Goal: Find specific page/section: Find specific page/section

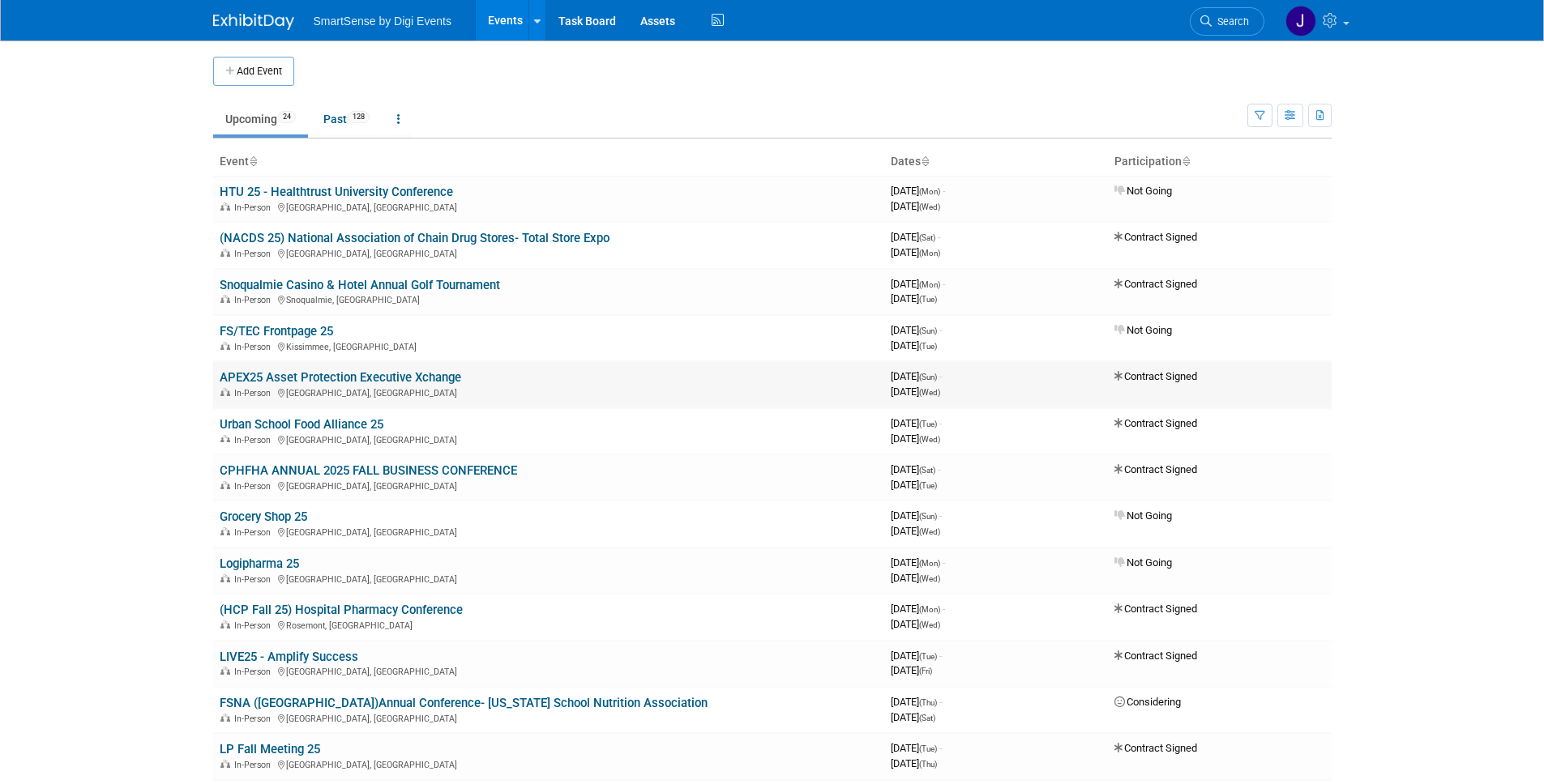
click at [359, 380] on link "APEX25 Asset Protection Executive Xchange" at bounding box center [340, 378] width 242 height 15
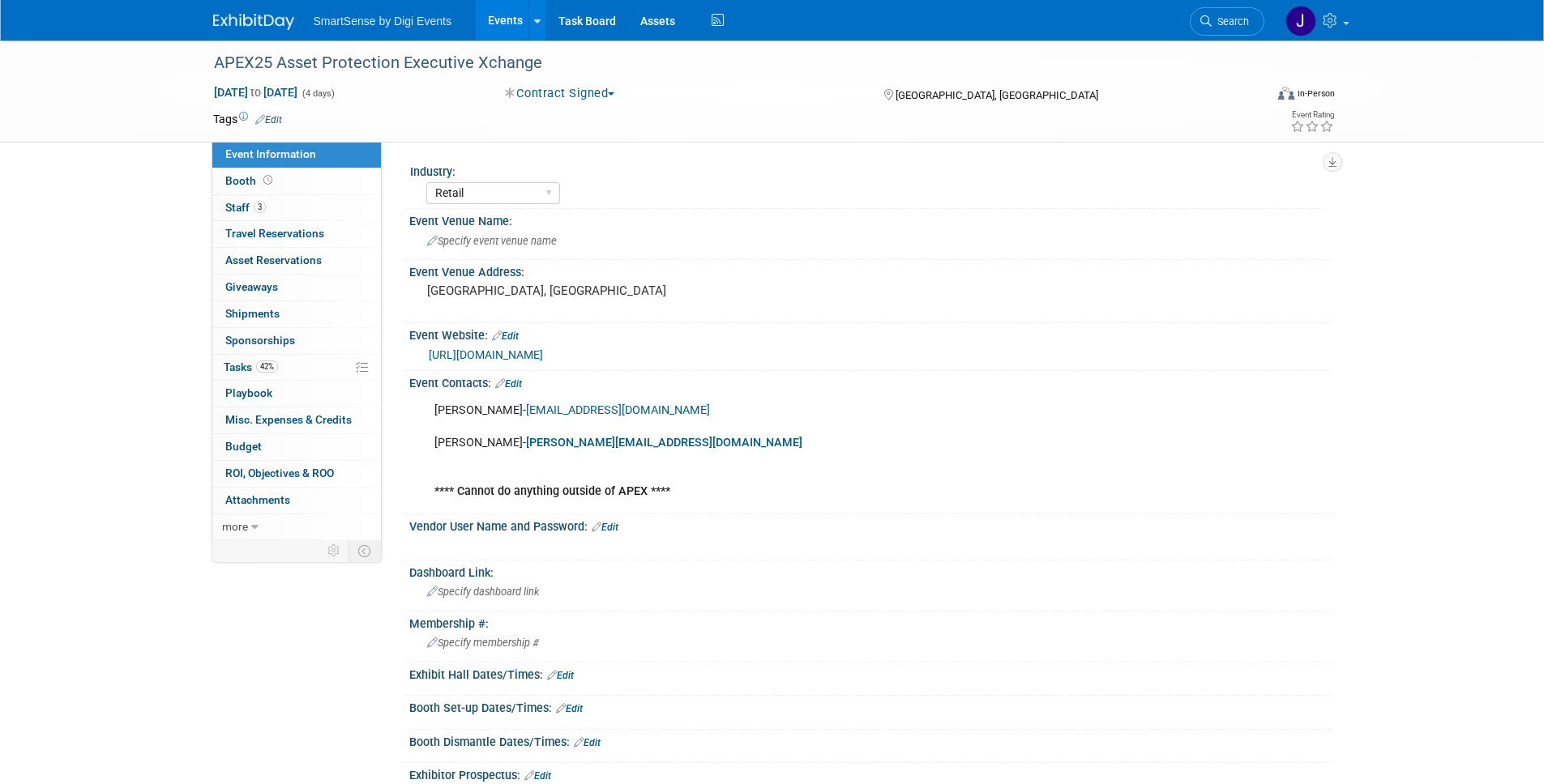
select select "Retail"
click at [85, 327] on div "APEX25 Asset Protection Executive Xchange Sep 21, 2025 to Sep 24, 2025 (4 days)…" at bounding box center [772, 496] width 1544 height 911
click at [244, 208] on span "Staff 3" at bounding box center [245, 208] width 41 height 13
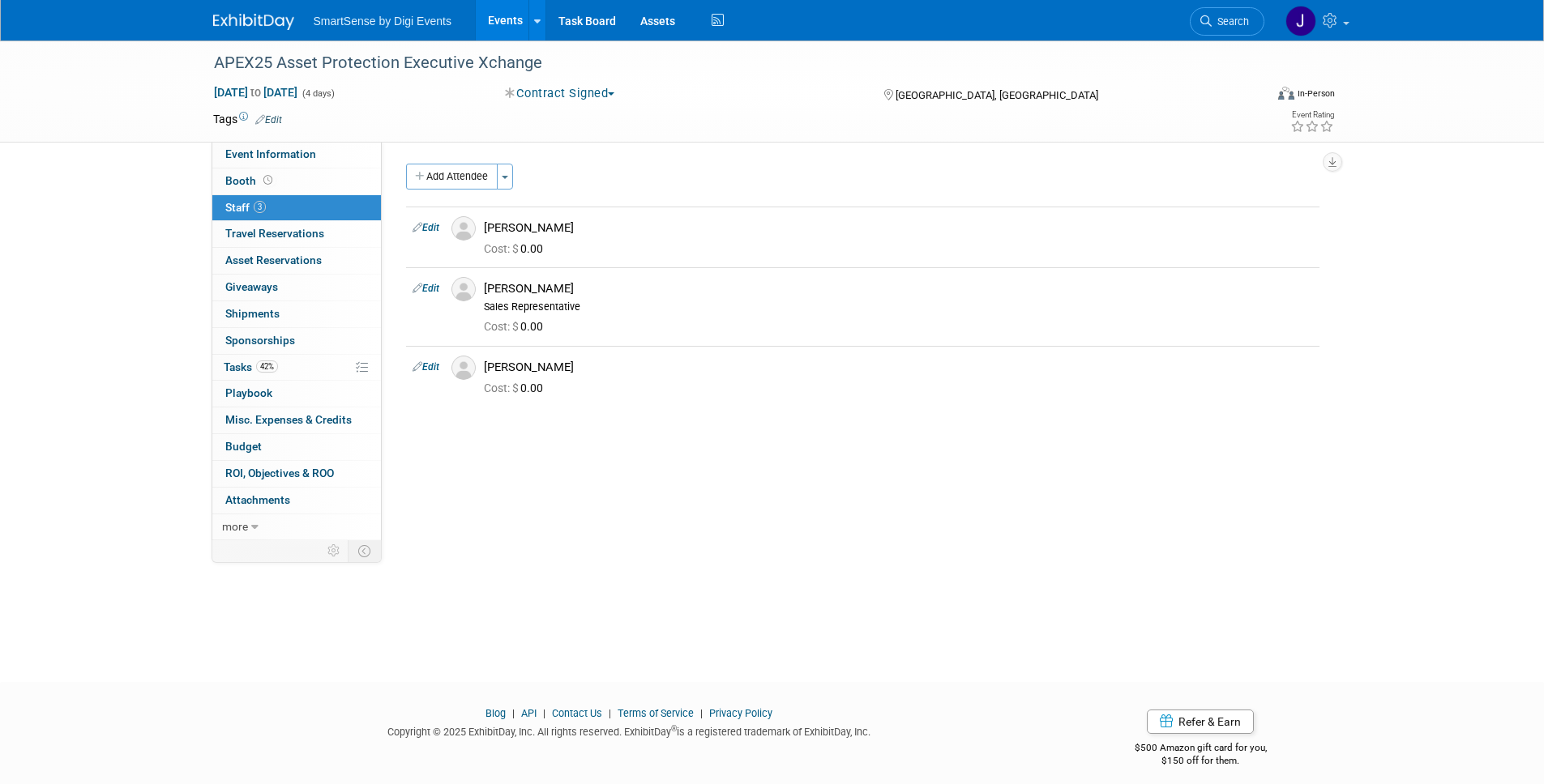
click at [600, 508] on div "Industry: All Education Convenience Stores Costumer Connects Food Services Groc…" at bounding box center [856, 341] width 950 height 399
